Goal: Information Seeking & Learning: Find specific fact

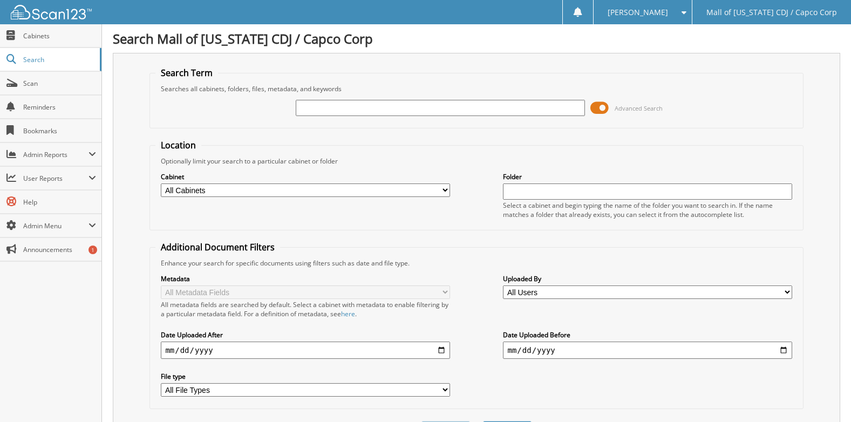
click at [358, 114] on input "text" at bounding box center [440, 108] width 289 height 16
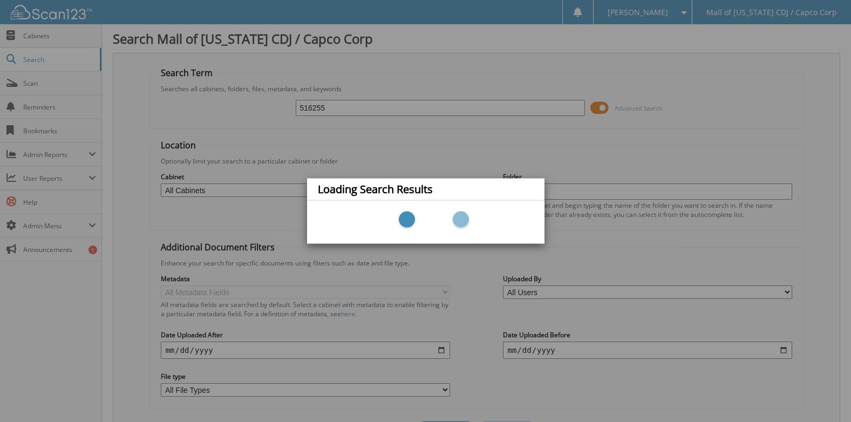
type input "516255"
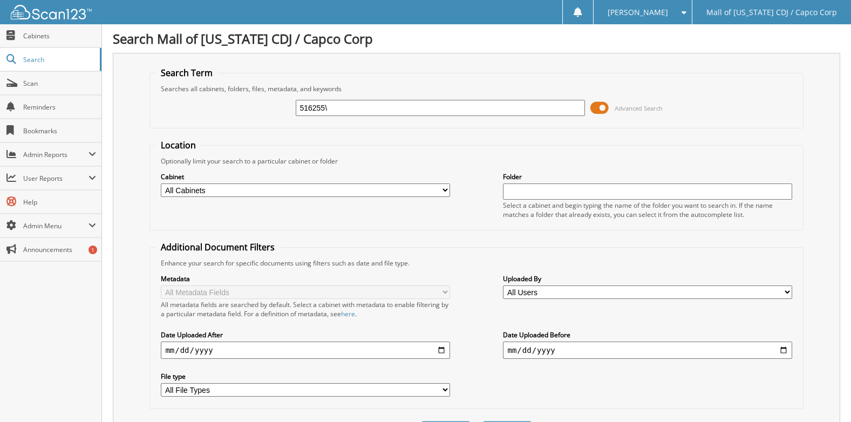
click at [359, 114] on input "516255\" at bounding box center [440, 108] width 289 height 16
type input "516255"
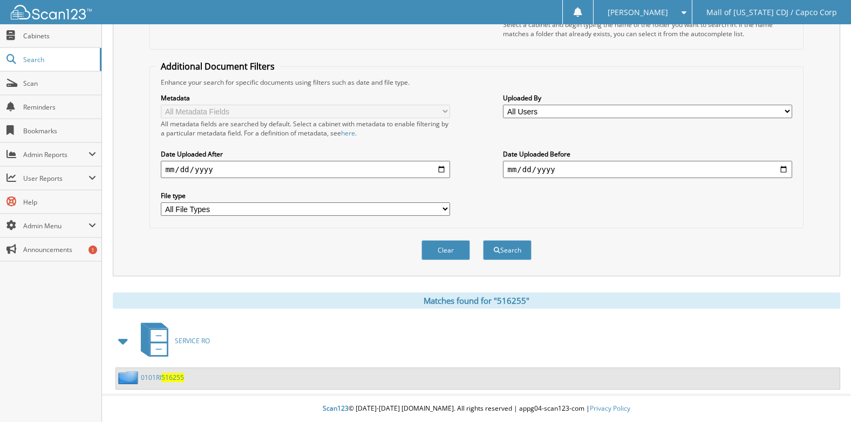
click at [175, 380] on span "516255" at bounding box center [172, 377] width 23 height 9
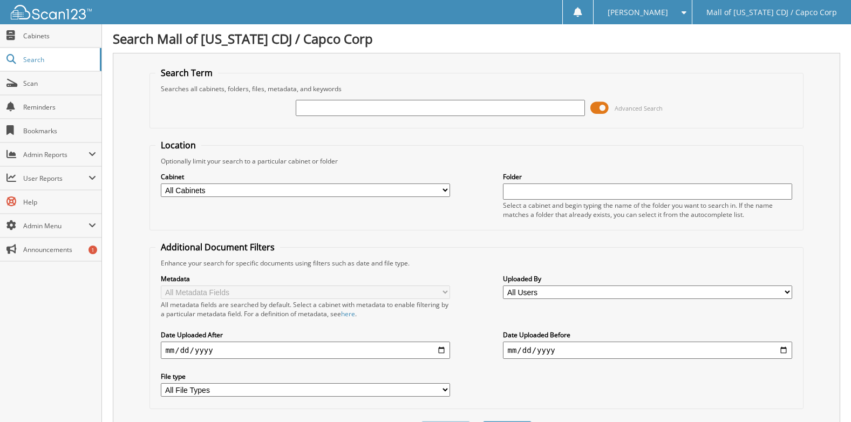
click at [309, 109] on input "text" at bounding box center [440, 108] width 289 height 16
type input "514916"
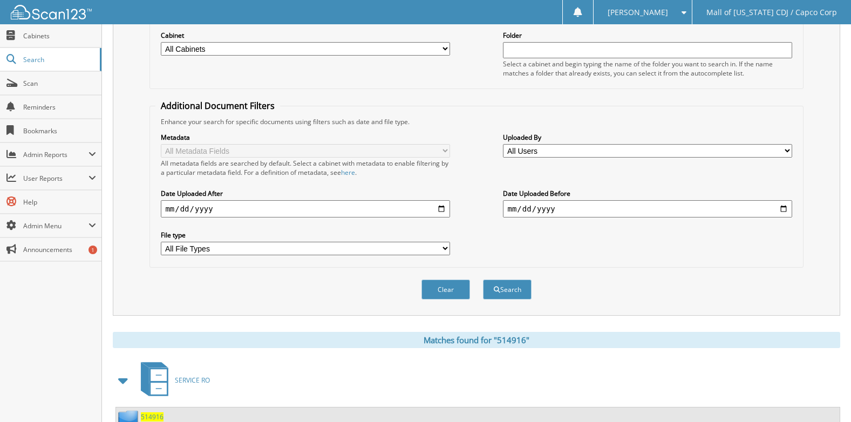
scroll to position [224, 0]
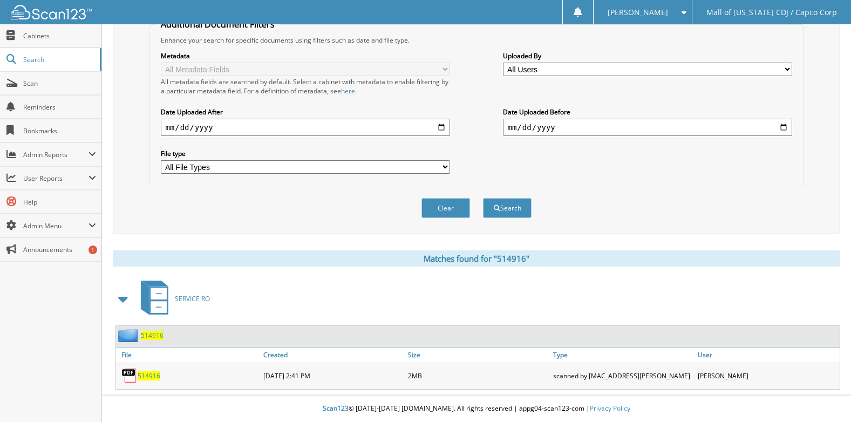
click at [154, 376] on span "514916" at bounding box center [149, 375] width 23 height 9
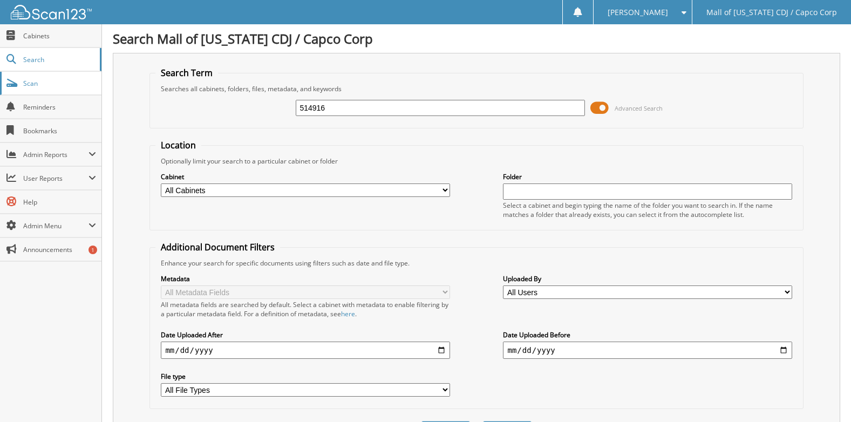
drag, startPoint x: 369, startPoint y: 108, endPoint x: 47, endPoint y: 87, distance: 322.4
click at [47, 87] on body "[PERSON_NAME] Settings Logout Mall of [US_STATE] CDJ / Capco Corp Close Cabinet…" at bounding box center [425, 322] width 851 height 645
type input "515586"
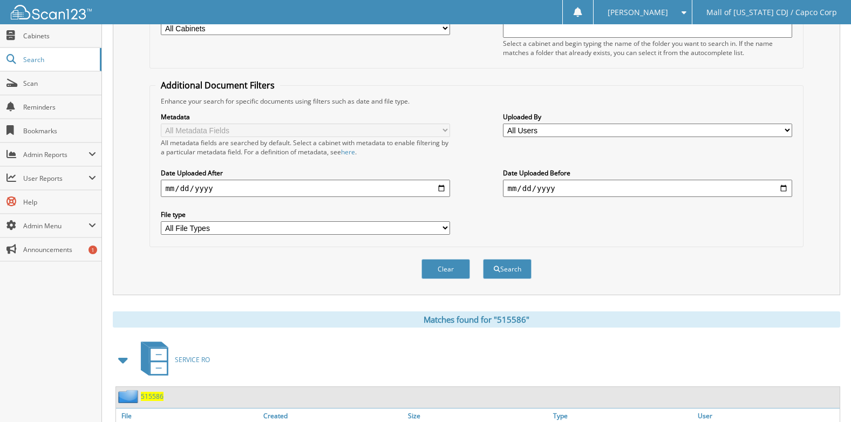
scroll to position [224, 0]
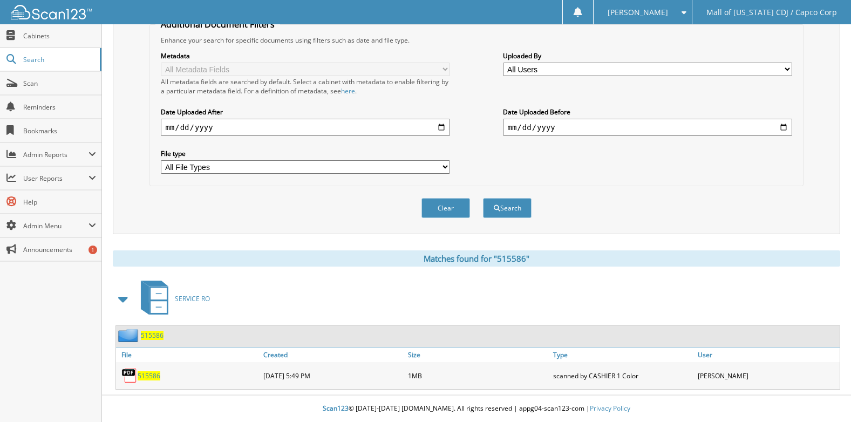
click at [148, 376] on span "515586" at bounding box center [149, 375] width 23 height 9
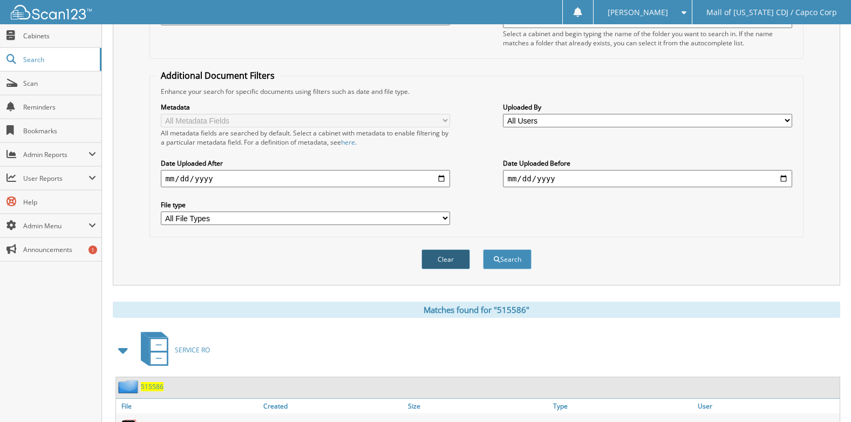
scroll to position [0, 0]
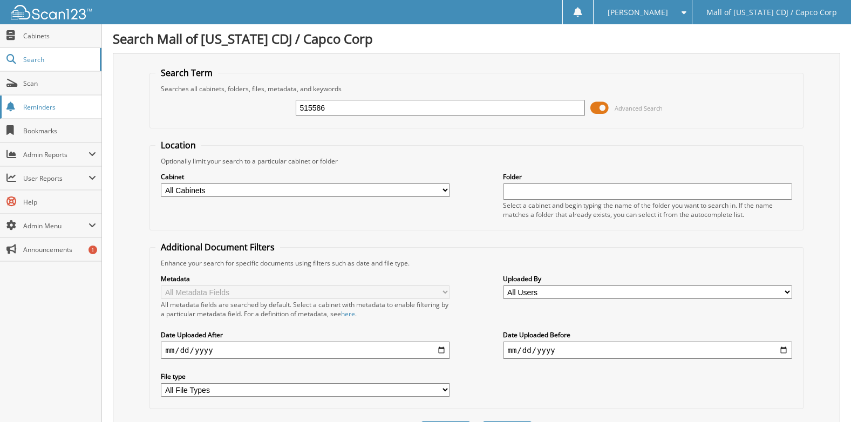
drag, startPoint x: 378, startPoint y: 111, endPoint x: 44, endPoint y: 104, distance: 333.7
click at [44, 104] on body "Angie H. Settings Logout Mall of Georgia CDJ / Capco Corp Close Cabinets Search…" at bounding box center [425, 322] width 851 height 645
type input "510758"
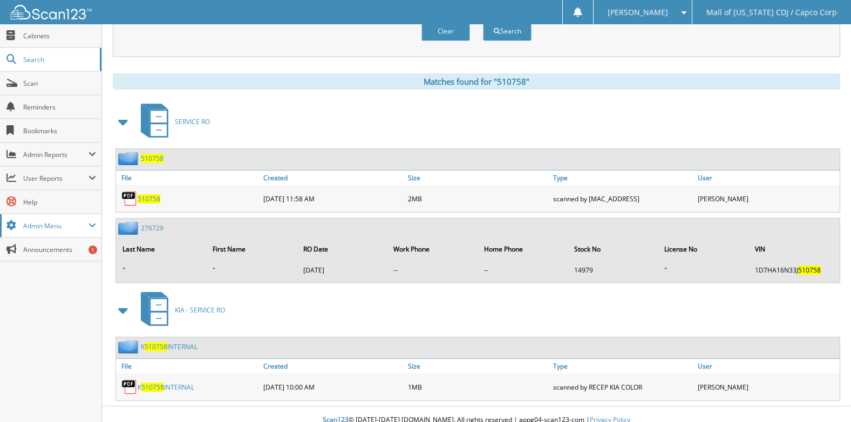
scroll to position [412, 0]
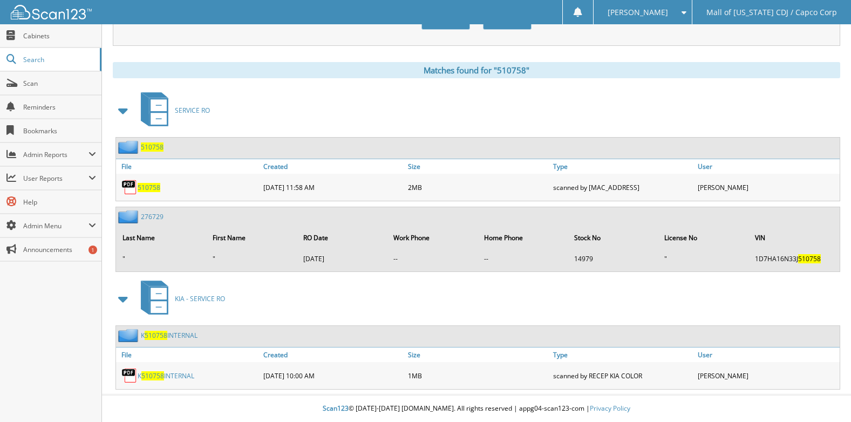
click at [145, 186] on span "510758" at bounding box center [149, 187] width 23 height 9
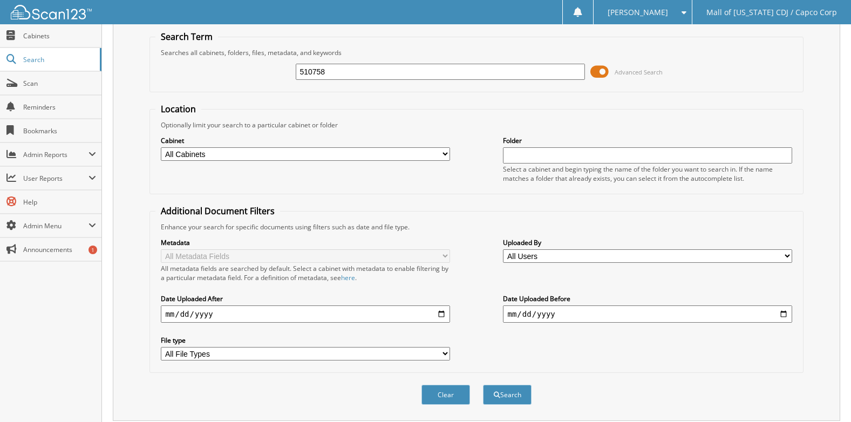
scroll to position [0, 0]
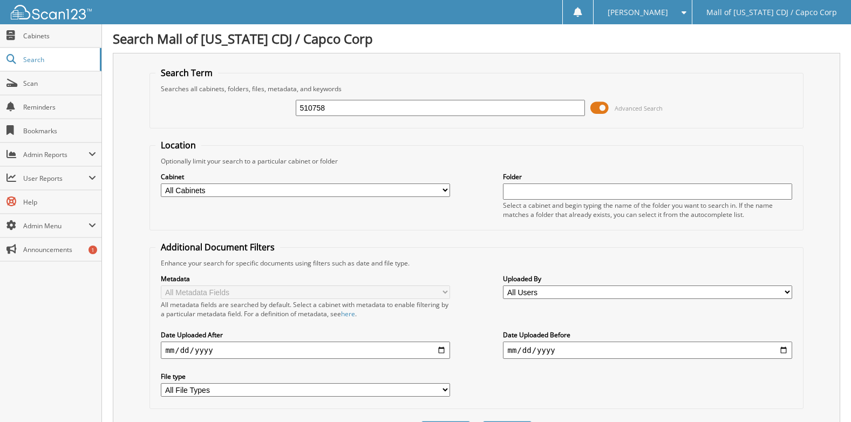
drag, startPoint x: 338, startPoint y: 112, endPoint x: 123, endPoint y: 102, distance: 215.1
click at [123, 102] on div "Search Term Searches all cabinets, folders, files, metadata, and keywords 51075…" at bounding box center [477, 255] width 728 height 404
type input "515848"
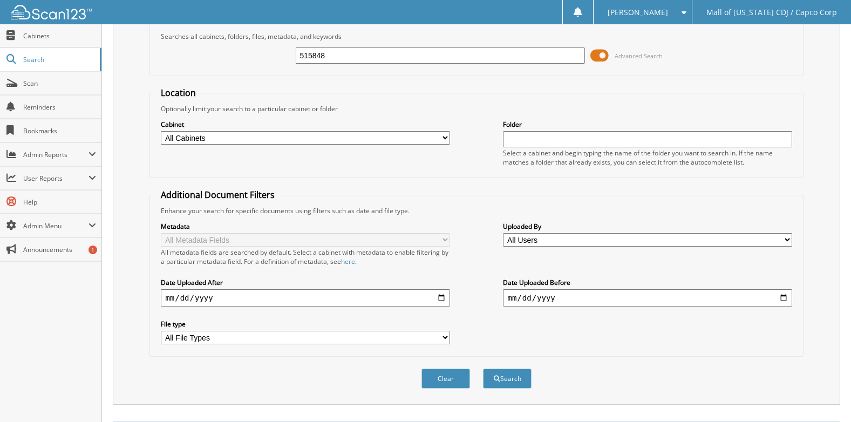
scroll to position [181, 0]
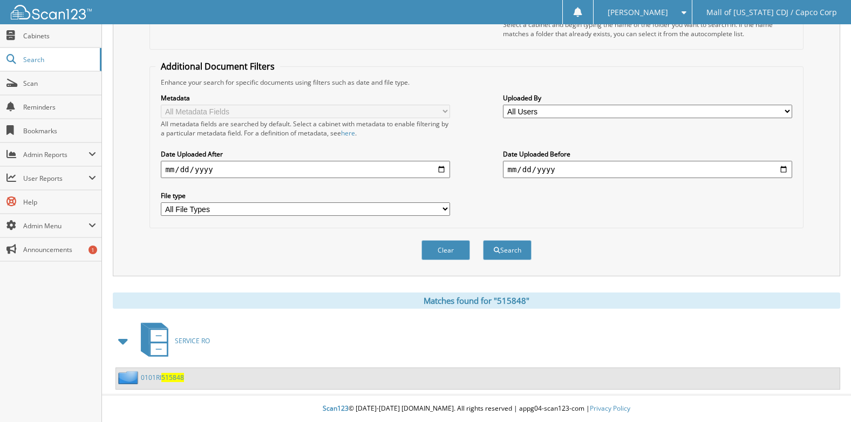
click at [172, 382] on span "515848" at bounding box center [172, 377] width 23 height 9
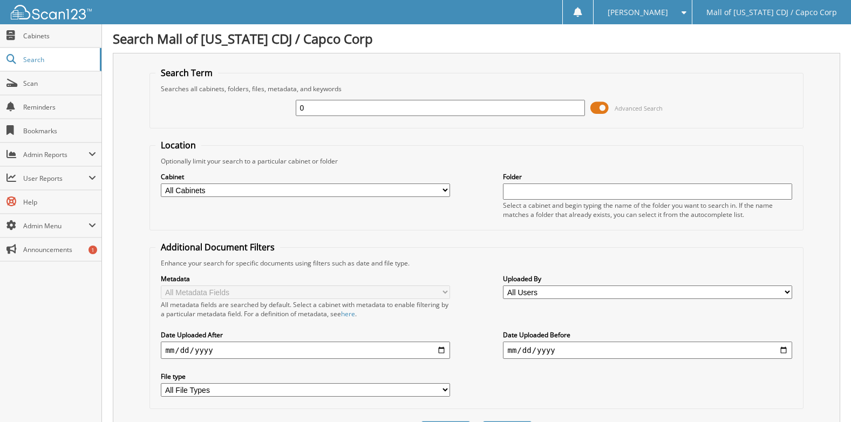
drag, startPoint x: 324, startPoint y: 110, endPoint x: 221, endPoint y: 105, distance: 103.8
click at [221, 105] on div "0 Advanced Search" at bounding box center [476, 107] width 642 height 29
type input "508100"
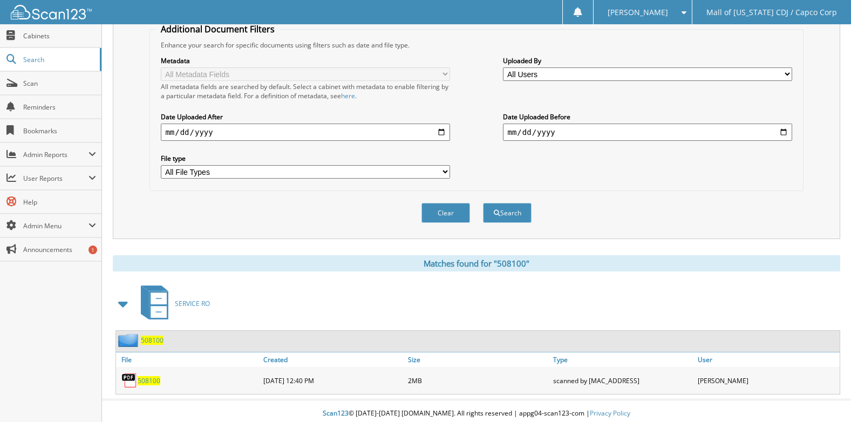
scroll to position [224, 0]
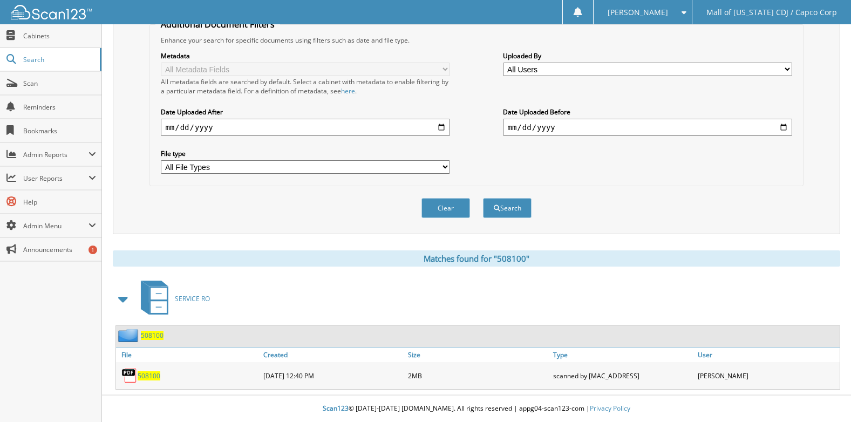
click at [152, 377] on span "508100" at bounding box center [149, 375] width 23 height 9
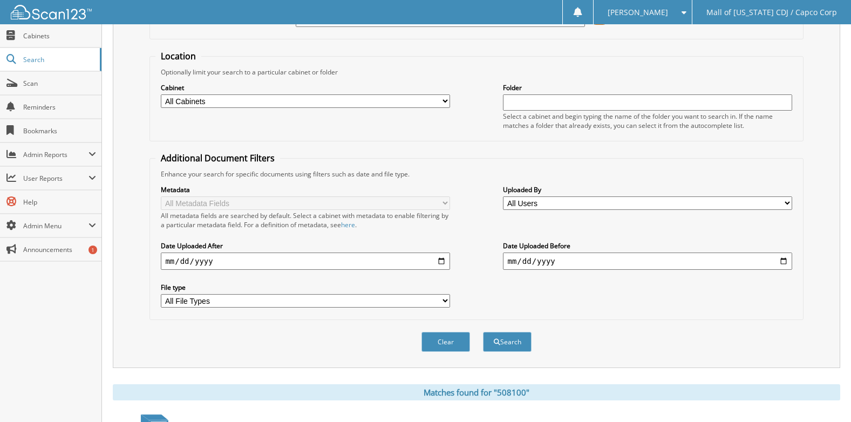
scroll to position [0, 0]
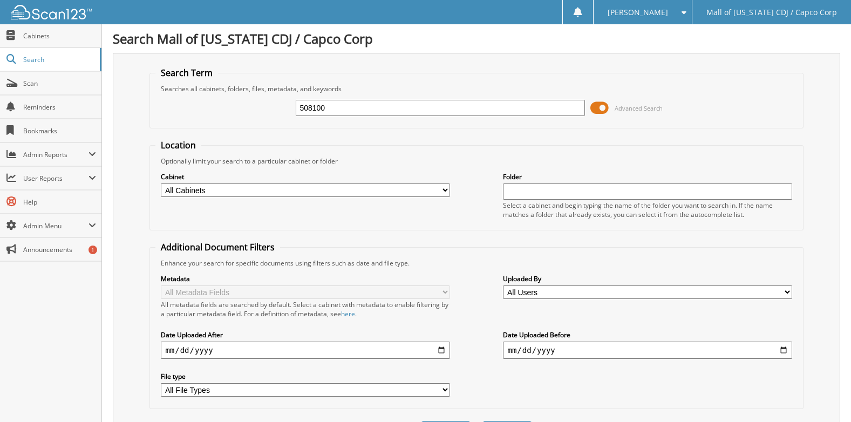
drag, startPoint x: 307, startPoint y: 105, endPoint x: 164, endPoint y: 105, distance: 143.1
click at [164, 105] on div "508100 Advanced Search" at bounding box center [476, 107] width 642 height 29
type input "516623"
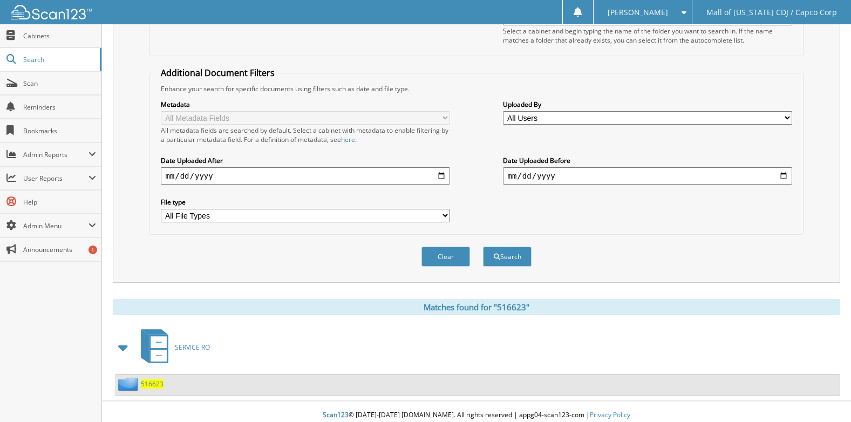
scroll to position [181, 0]
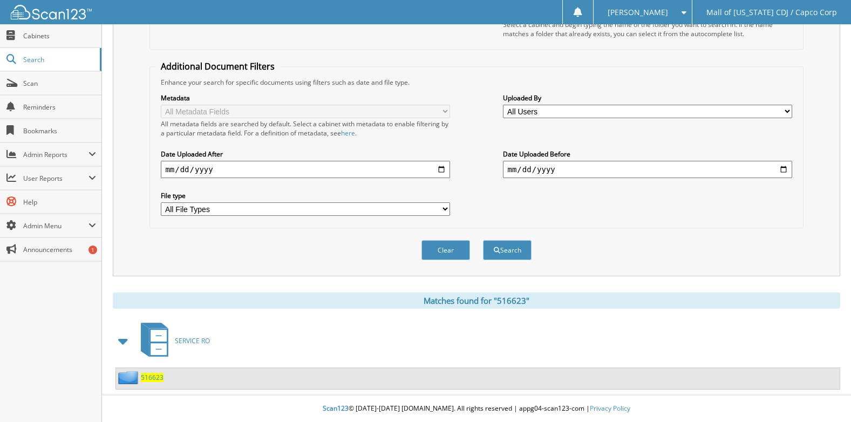
click at [152, 381] on span "516623" at bounding box center [152, 377] width 23 height 9
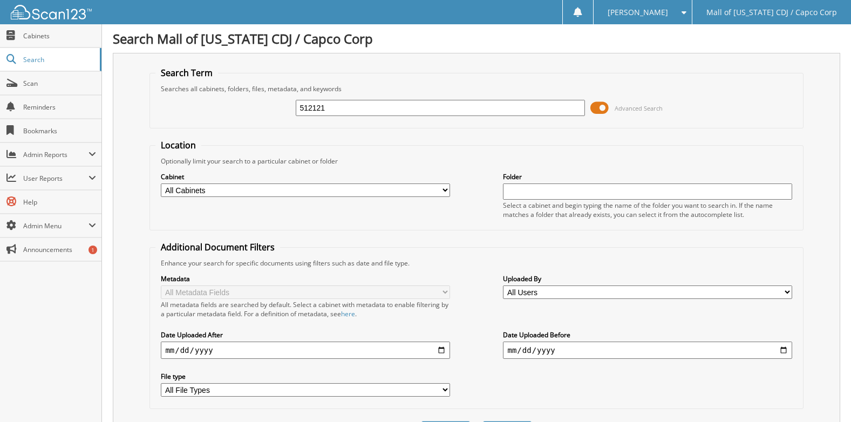
type input "512121"
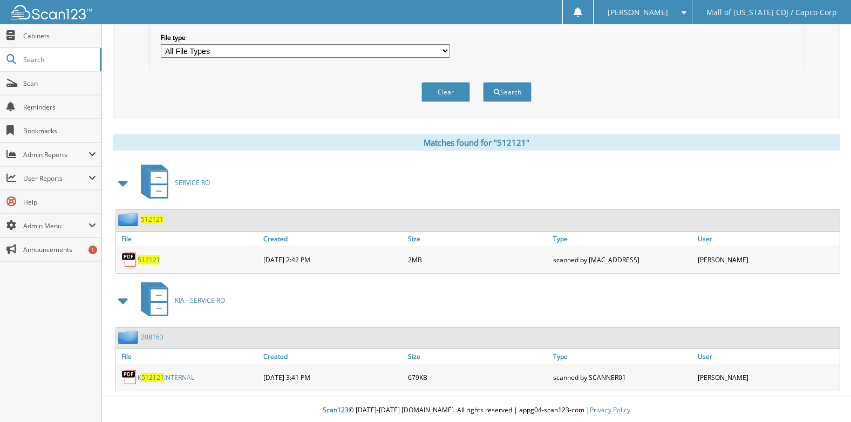
scroll to position [341, 0]
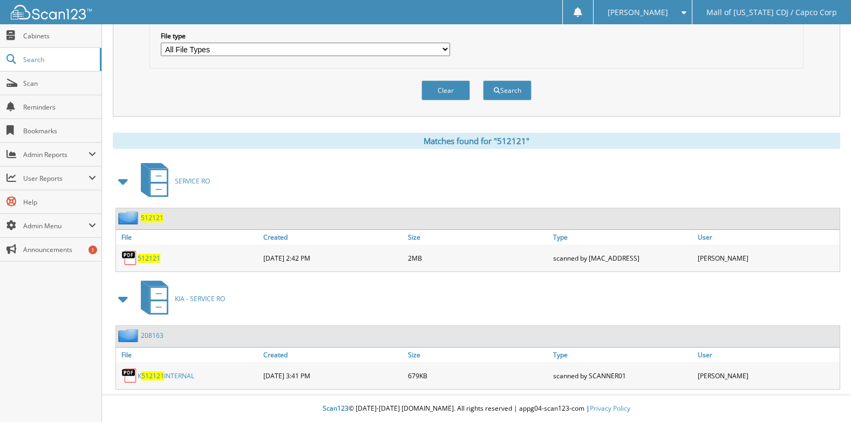
click at [153, 256] on span "512121" at bounding box center [149, 258] width 23 height 9
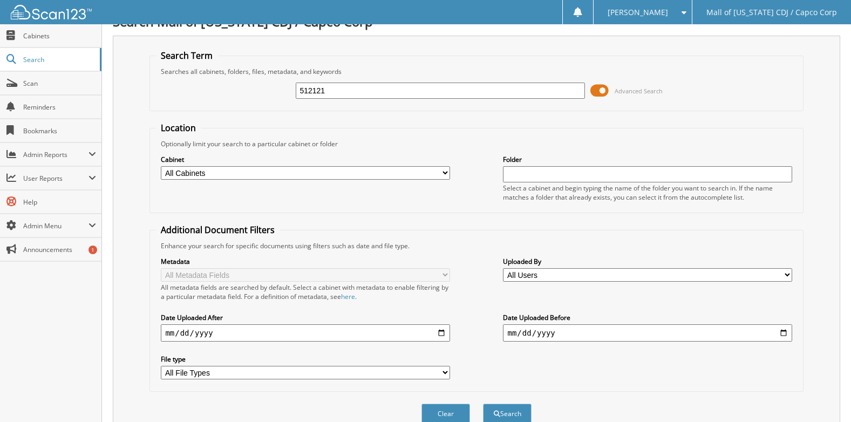
scroll to position [0, 0]
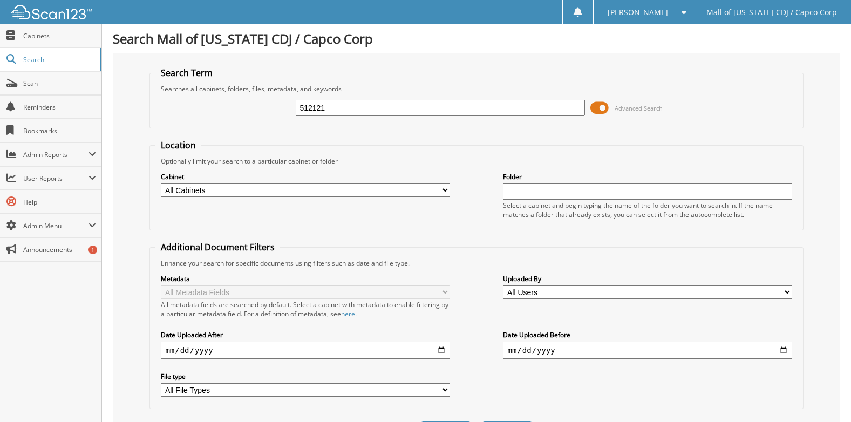
drag, startPoint x: 362, startPoint y: 104, endPoint x: 193, endPoint y: 104, distance: 168.5
click at [193, 104] on div "512121 Advanced Search" at bounding box center [476, 107] width 642 height 29
type input "515498"
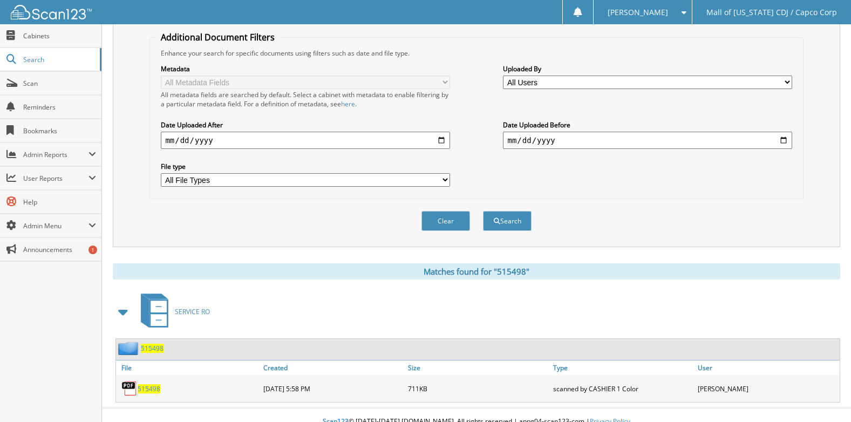
scroll to position [224, 0]
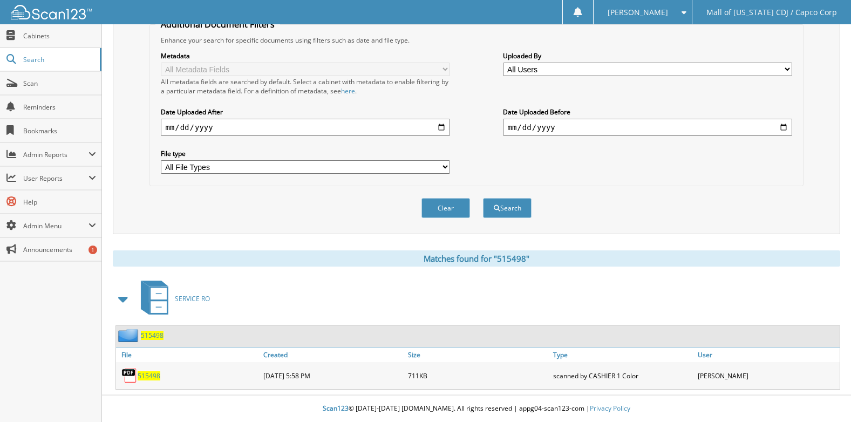
click at [154, 377] on span "515498" at bounding box center [149, 375] width 23 height 9
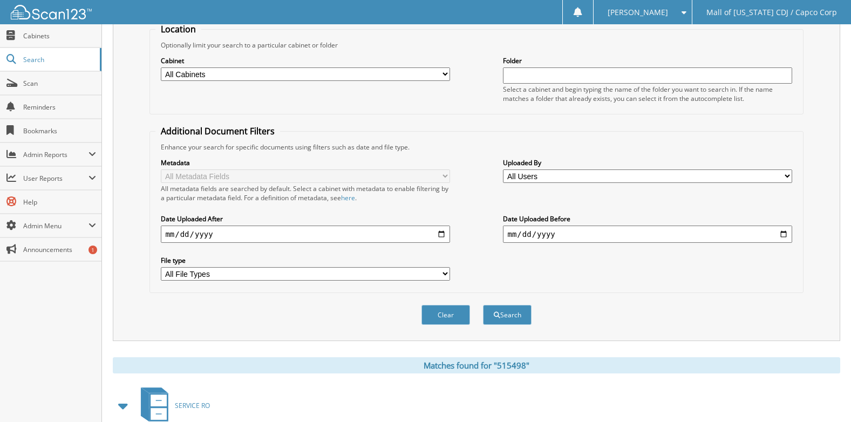
scroll to position [0, 0]
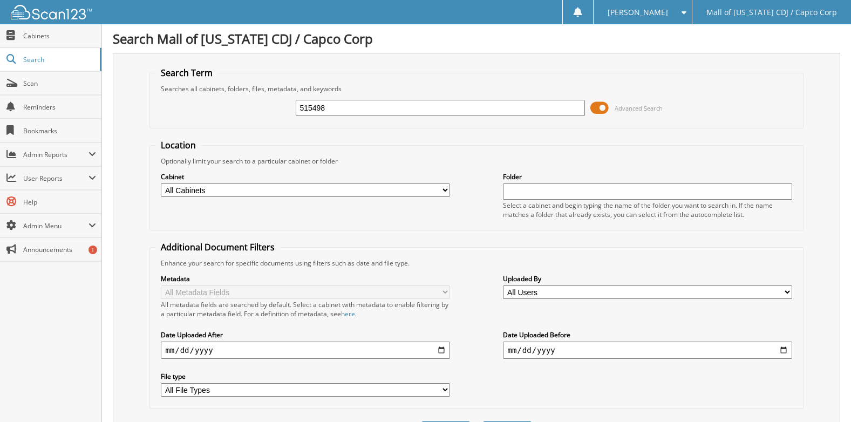
drag, startPoint x: 356, startPoint y: 103, endPoint x: 190, endPoint y: 99, distance: 165.8
click at [190, 99] on div "515498 Advanced Search" at bounding box center [476, 107] width 642 height 29
type input "85529"
drag, startPoint x: 316, startPoint y: 108, endPoint x: 278, endPoint y: 105, distance: 38.5
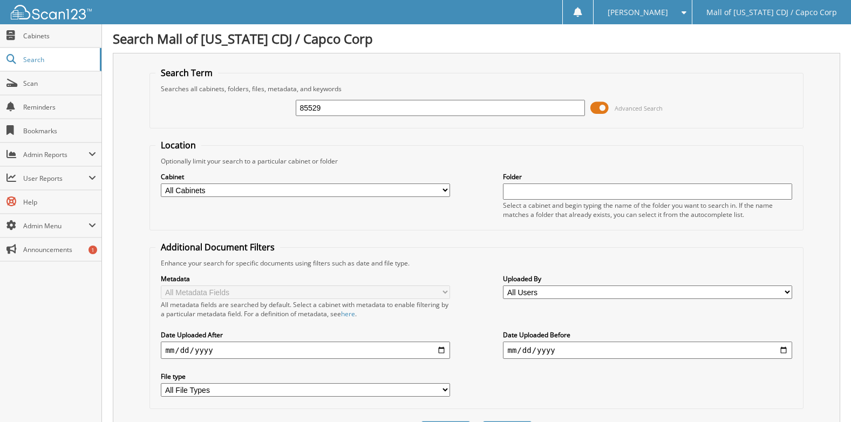
click at [278, 105] on div "85529 Advanced Search" at bounding box center [476, 107] width 642 height 29
type input "83662"
drag, startPoint x: 360, startPoint y: 104, endPoint x: 180, endPoint y: 106, distance: 179.3
click at [180, 106] on div "83662 Advanced Search" at bounding box center [476, 107] width 642 height 29
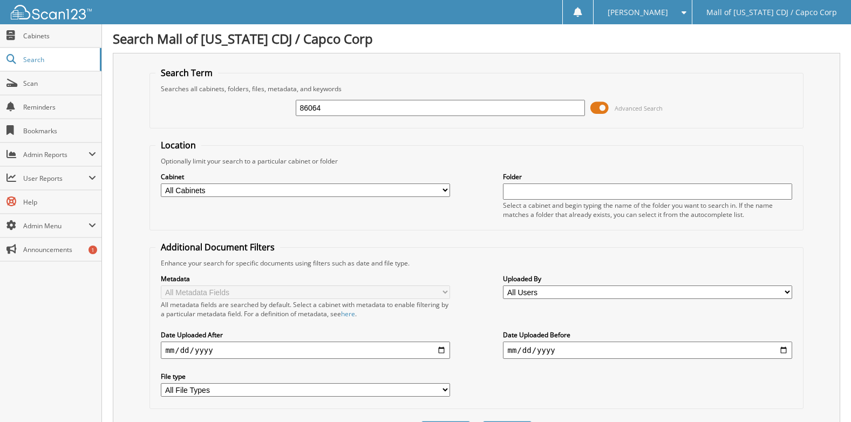
type input "86064"
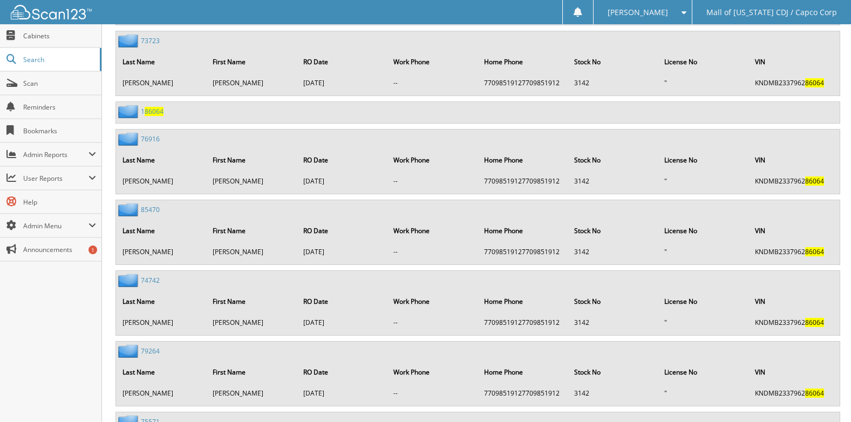
scroll to position [691, 0]
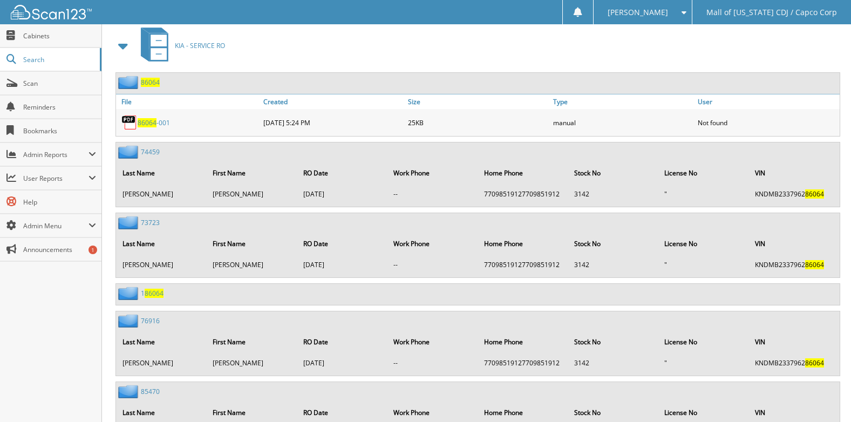
click at [150, 83] on span "86064" at bounding box center [150, 82] width 19 height 9
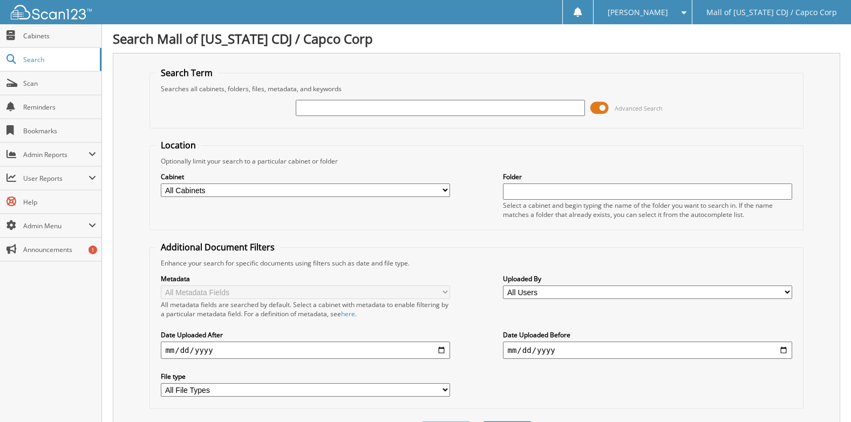
click at [352, 103] on input "text" at bounding box center [440, 108] width 289 height 16
type input "85529"
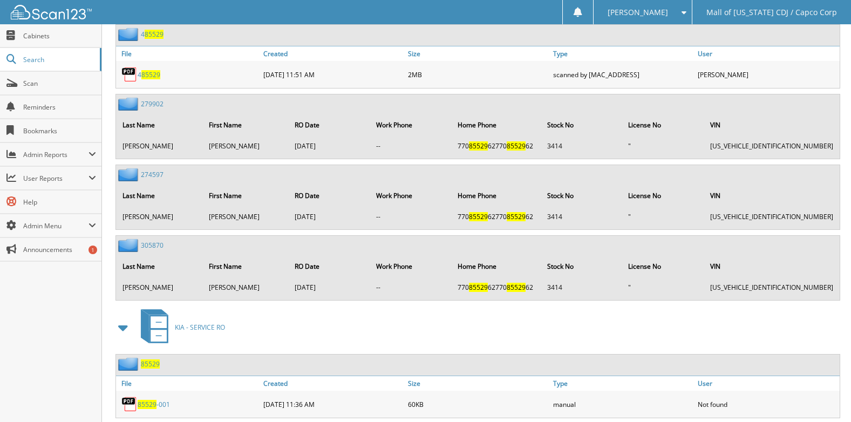
scroll to position [648, 0]
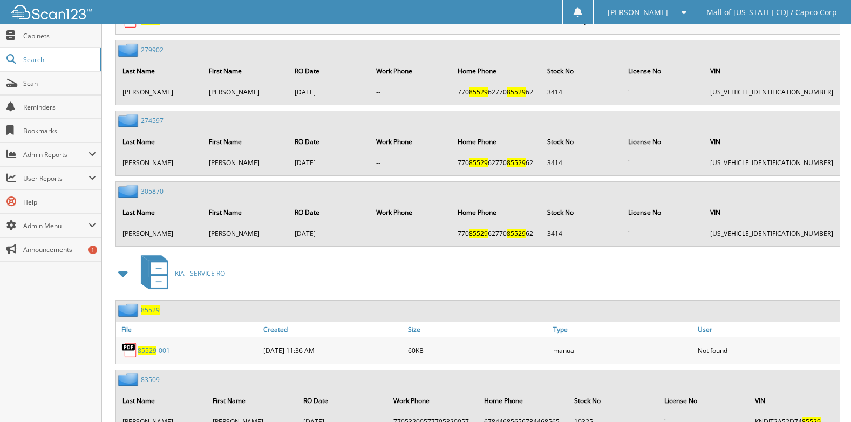
click at [154, 310] on span "85529" at bounding box center [150, 310] width 19 height 9
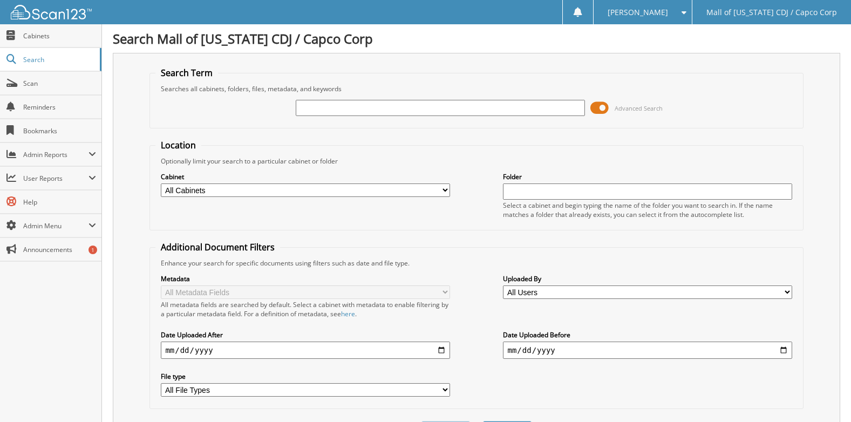
click at [316, 110] on input "text" at bounding box center [440, 108] width 289 height 16
type input "83662"
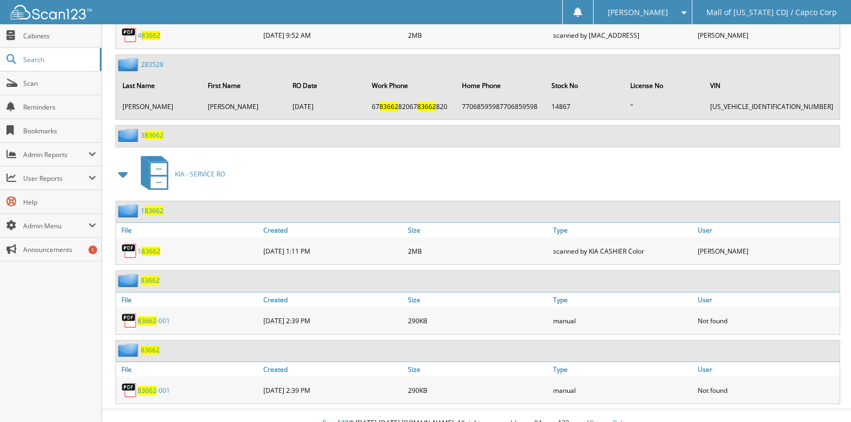
scroll to position [648, 0]
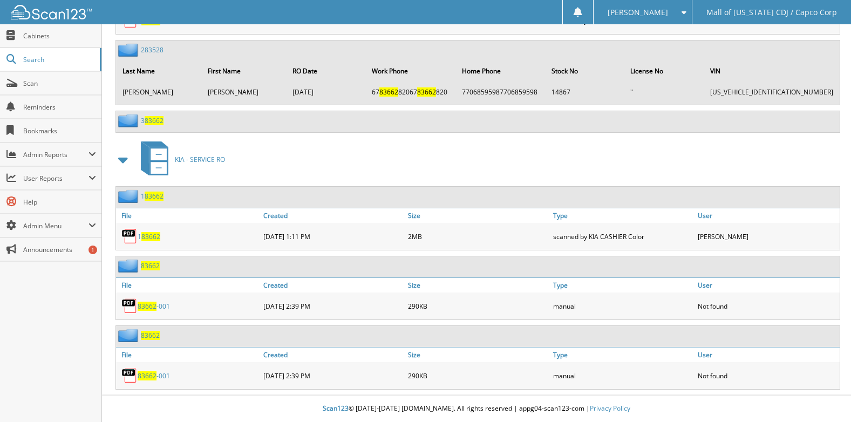
click at [154, 333] on span "83662" at bounding box center [150, 335] width 19 height 9
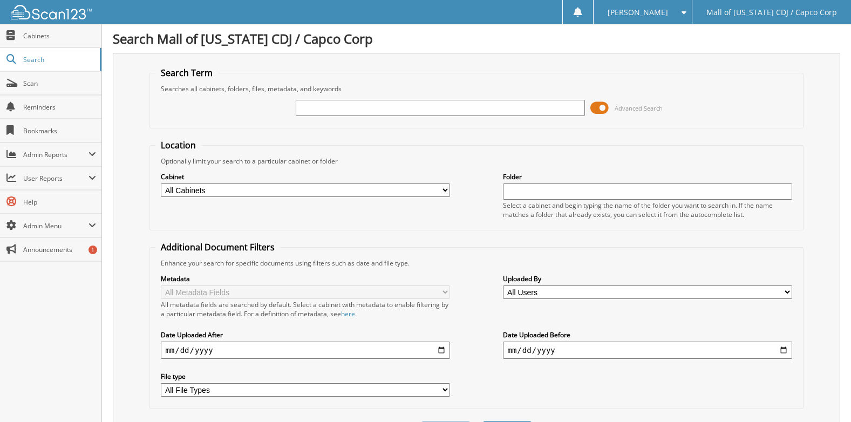
click at [353, 116] on input "text" at bounding box center [440, 108] width 289 height 16
type input "86064"
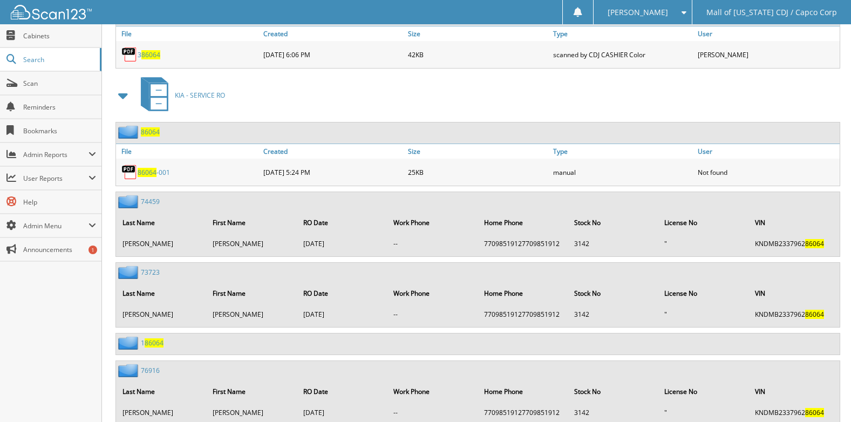
scroll to position [637, 0]
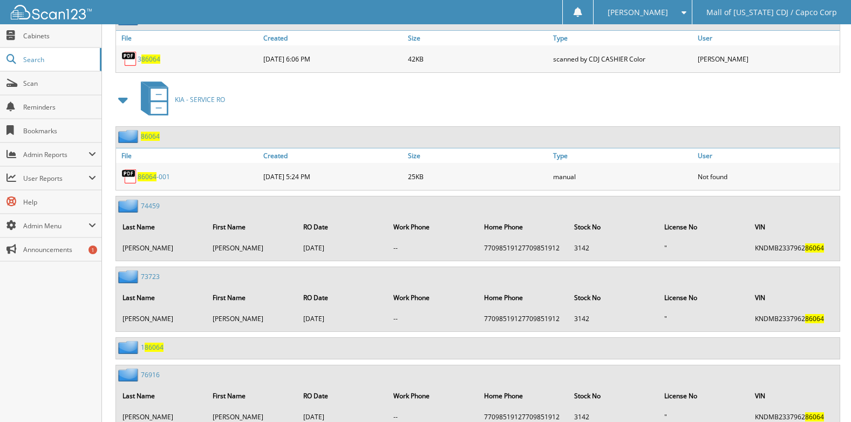
click at [153, 139] on span "86064" at bounding box center [150, 136] width 19 height 9
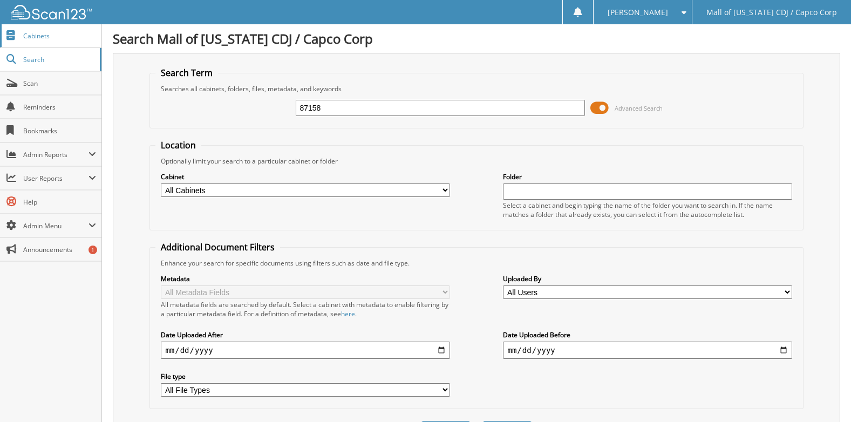
type input "87158"
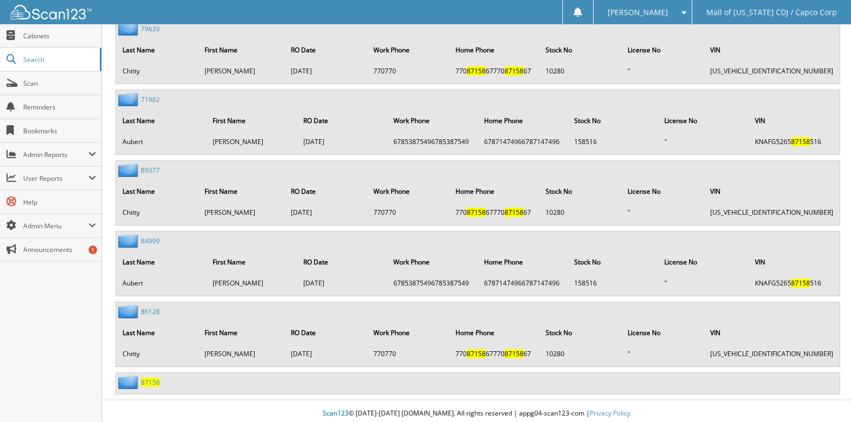
scroll to position [989, 0]
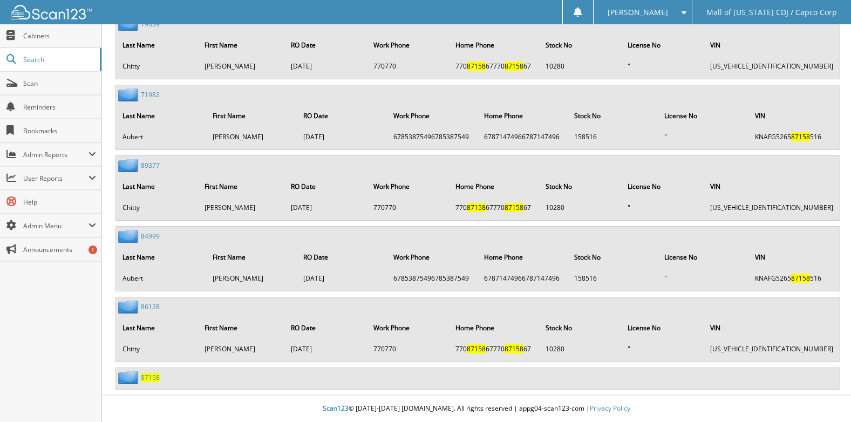
click at [151, 374] on span "87158" at bounding box center [150, 377] width 19 height 9
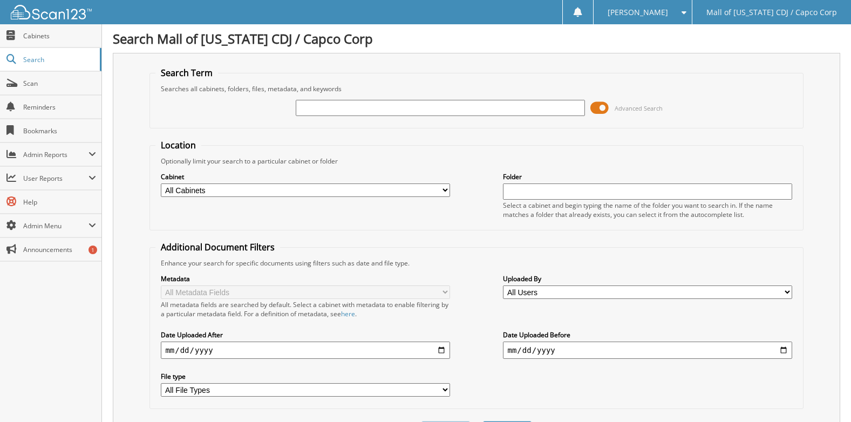
click at [349, 108] on input "text" at bounding box center [440, 108] width 289 height 16
type input "88101"
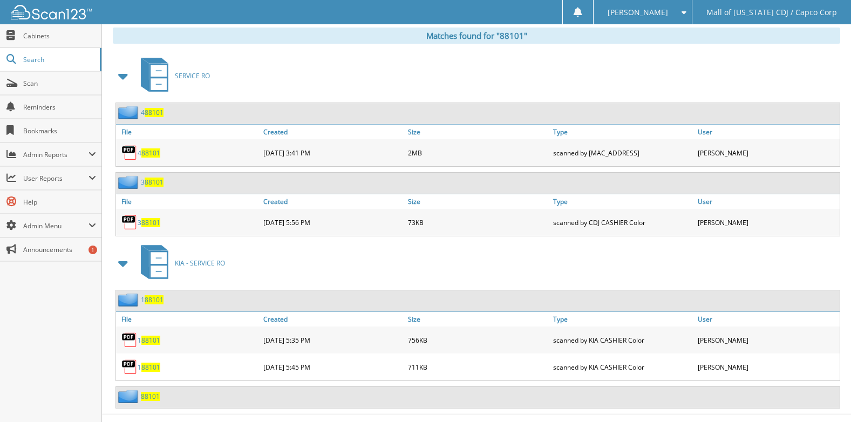
scroll to position [465, 0]
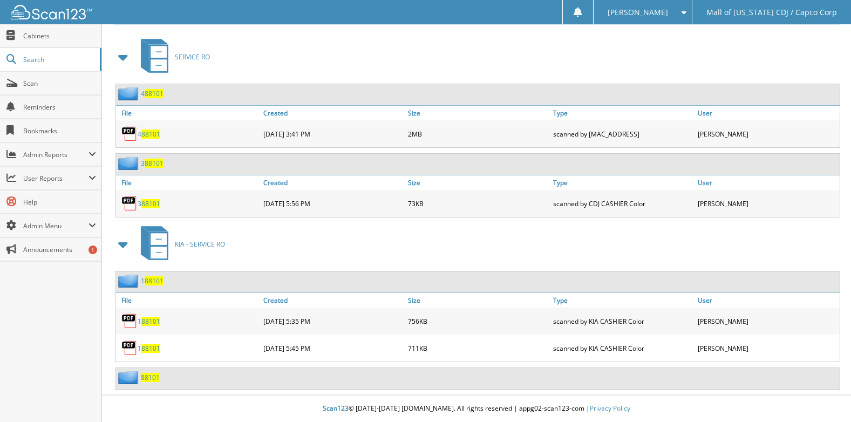
click at [151, 377] on span "88101" at bounding box center [150, 377] width 19 height 9
